Goal: Find specific page/section: Find specific page/section

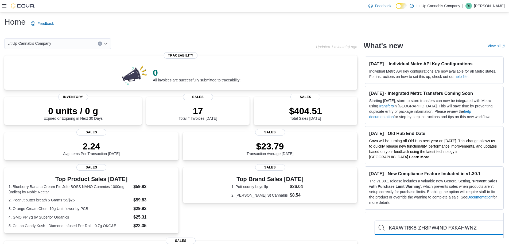
click at [5, 3] on div at bounding box center [18, 5] width 33 height 5
click at [6, 8] on icon at bounding box center [4, 6] width 4 height 4
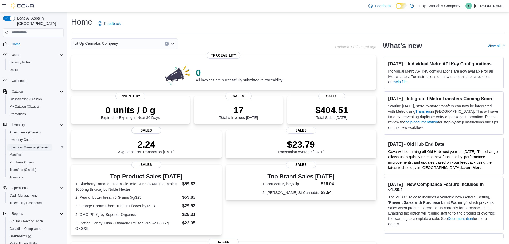
click at [32, 145] on span "Inventory Manager (Classic)" at bounding box center [30, 147] width 40 height 4
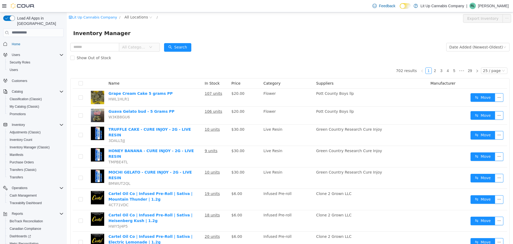
click at [147, 44] on span "All Categories" at bounding box center [134, 46] width 24 height 5
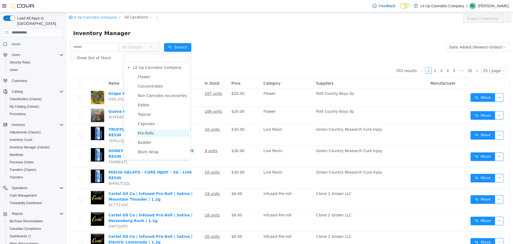
click at [147, 134] on span "Pre-Rolls" at bounding box center [146, 132] width 16 height 4
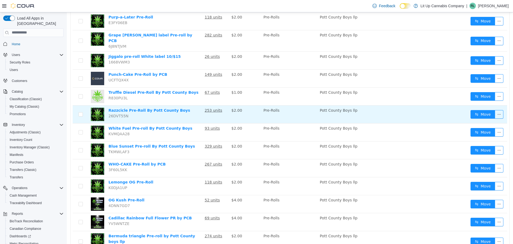
scroll to position [49, 0]
